Goal: Transaction & Acquisition: Purchase product/service

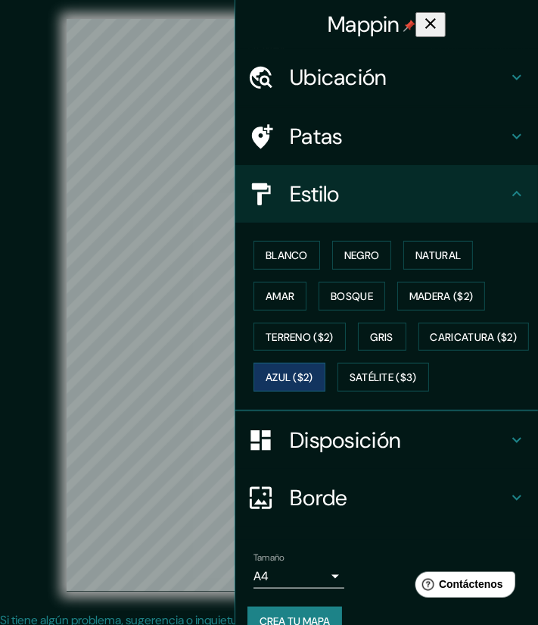
drag, startPoint x: 413, startPoint y: 420, endPoint x: 373, endPoint y: 498, distance: 88.4
click at [413, 398] on div "Blanco Negro Natural Amar Bosque Madera ($2) Terreno ($2) Gris Caricatura ($2) …" at bounding box center [393, 316] width 291 height 163
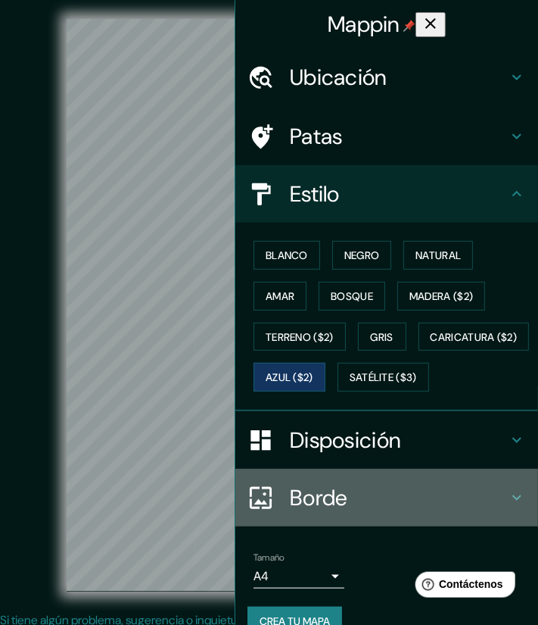
click at [354, 511] on h4 "Borde" at bounding box center [399, 497] width 218 height 27
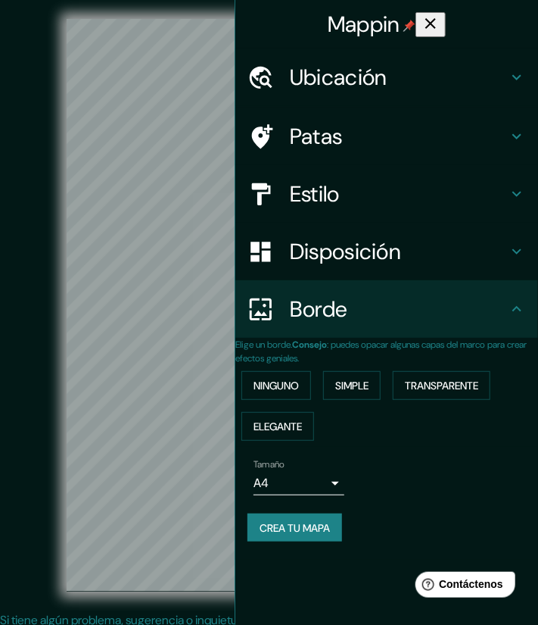
click at [298, 481] on div "Tamaño A4 single" at bounding box center [299, 477] width 91 height 36
click at [310, 498] on body "Mappin Ubicación Ixtlahuaca, [GEOGRAPHIC_DATA], [GEOGRAPHIC_DATA] Patas Estilo …" at bounding box center [269, 312] width 538 height 625
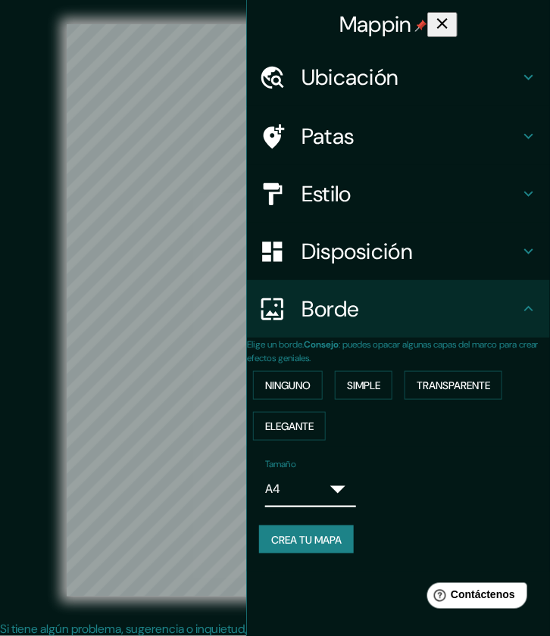
click at [332, 641] on div at bounding box center [269, 648] width 538 height 0
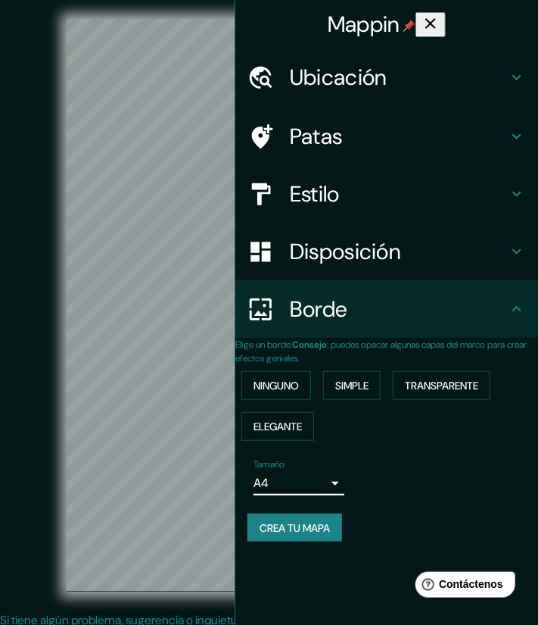
click at [332, 257] on font "Disposición" at bounding box center [345, 251] width 111 height 29
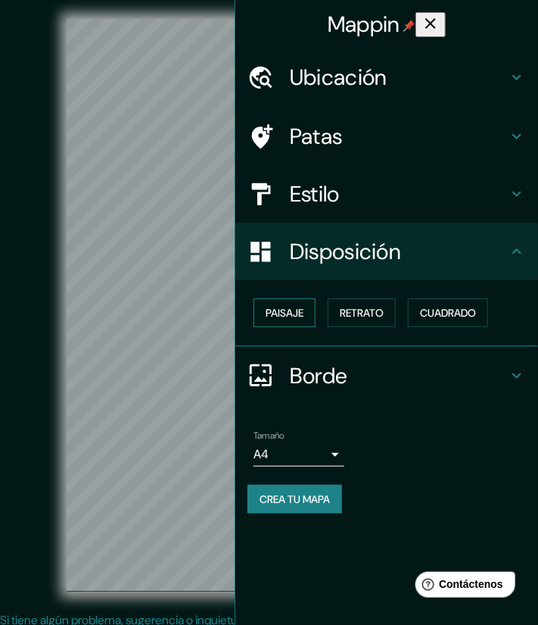
click at [297, 311] on font "Paisaje" at bounding box center [285, 313] width 38 height 14
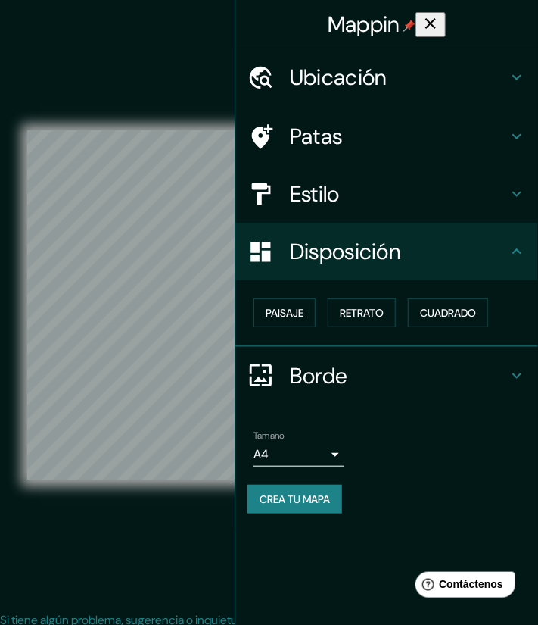
click at [415, 496] on div "Crea tu mapa" at bounding box center [387, 499] width 279 height 29
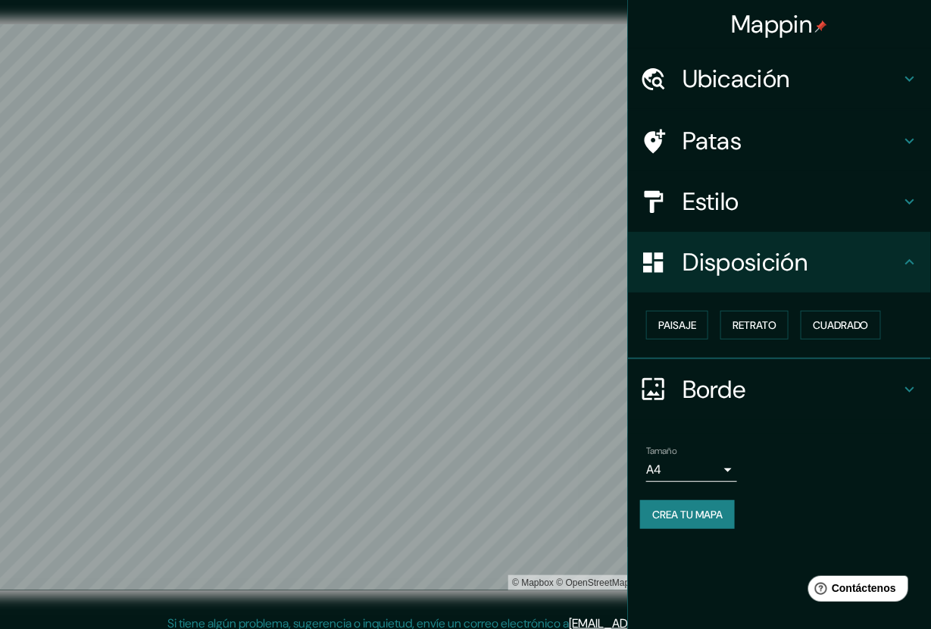
click at [703, 466] on body "Mappin Ubicación Ixtlahuaca, [GEOGRAPHIC_DATA], [GEOGRAPHIC_DATA] Patas Estilo …" at bounding box center [465, 314] width 931 height 629
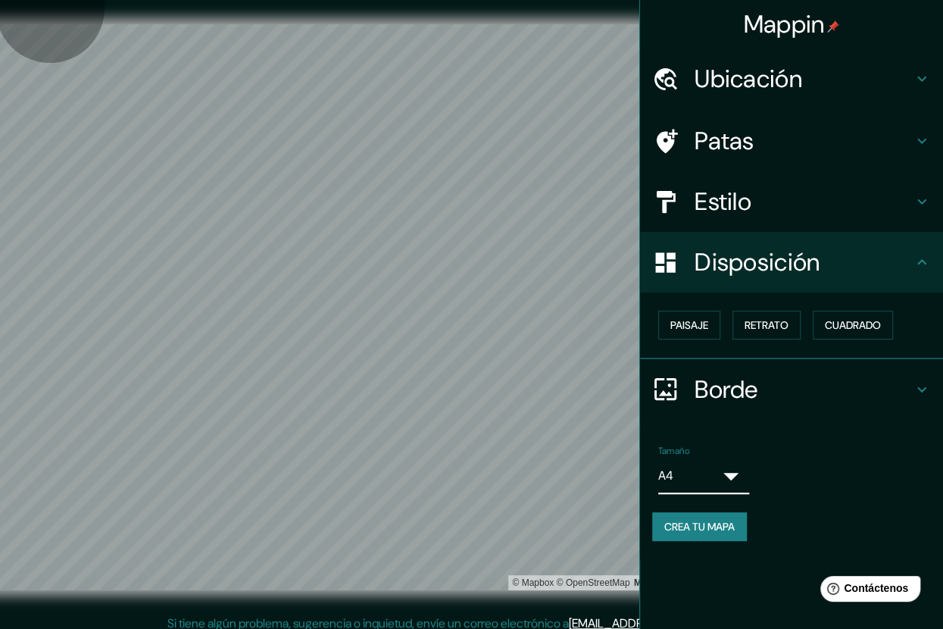
click at [689, 476] on body "Mappin Ubicación Ixtlahuaca, [GEOGRAPHIC_DATA], [GEOGRAPHIC_DATA] Patas Estilo …" at bounding box center [471, 314] width 943 height 629
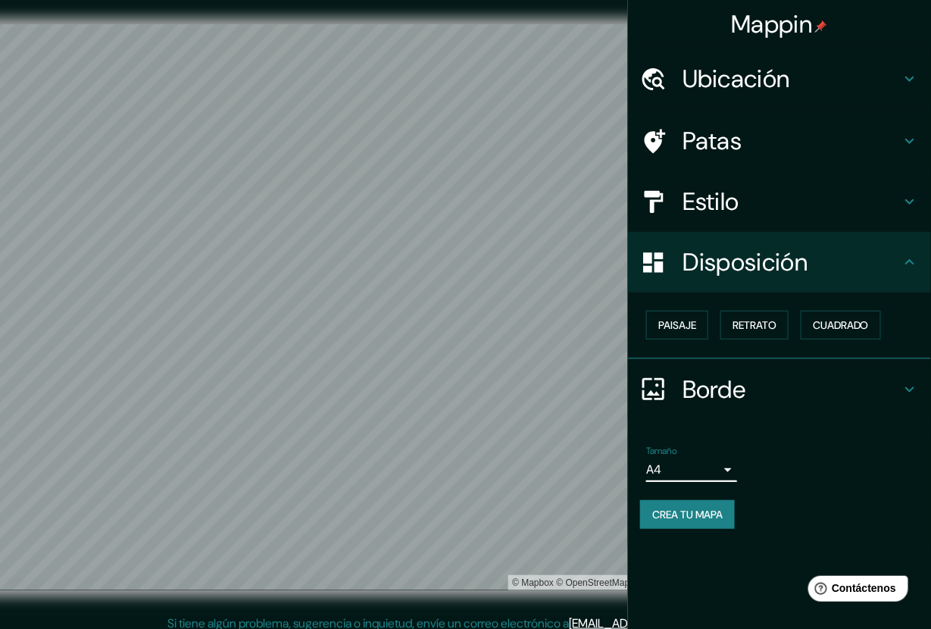
click at [693, 460] on body "Mappin Ubicación Ixtlahuaca, [GEOGRAPHIC_DATA], [GEOGRAPHIC_DATA] Patas Estilo …" at bounding box center [465, 314] width 931 height 629
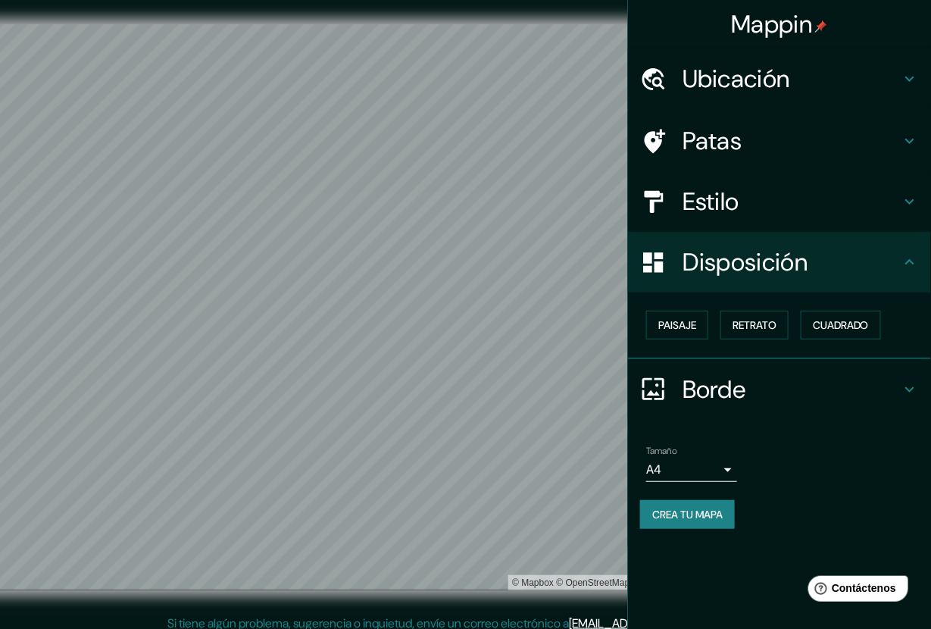
click at [0, 389] on html "Mappin Ubicación Ixtlahuaca, [GEOGRAPHIC_DATA], [GEOGRAPHIC_DATA] Patas Estilo …" at bounding box center [465, 314] width 931 height 629
click at [641, 382] on div "Mappin Ubicación Ixtlahuaca, [GEOGRAPHIC_DATA], [GEOGRAPHIC_DATA] Patas Estilo …" at bounding box center [465, 319] width 931 height 638
click at [347, 418] on div at bounding box center [341, 419] width 12 height 12
drag, startPoint x: 347, startPoint y: 418, endPoint x: 369, endPoint y: 402, distance: 27.1
click at [369, 402] on div at bounding box center [363, 404] width 12 height 12
